Goal: Task Accomplishment & Management: Use online tool/utility

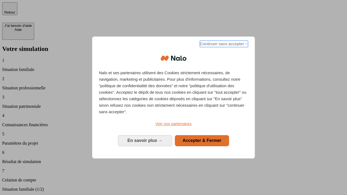
click at [223, 45] on span "Continuer sans accepter →" at bounding box center [224, 44] width 48 height 6
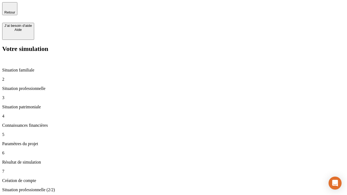
type input "30 000"
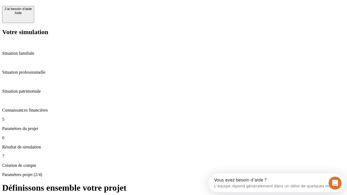
scroll to position [5, 0]
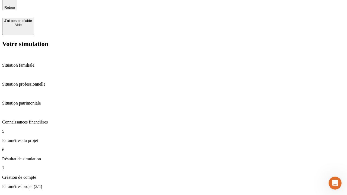
type input "25"
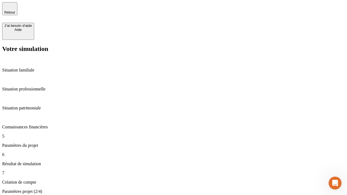
type input "64"
type input "1 000"
type input "640"
